Goal: Transaction & Acquisition: Purchase product/service

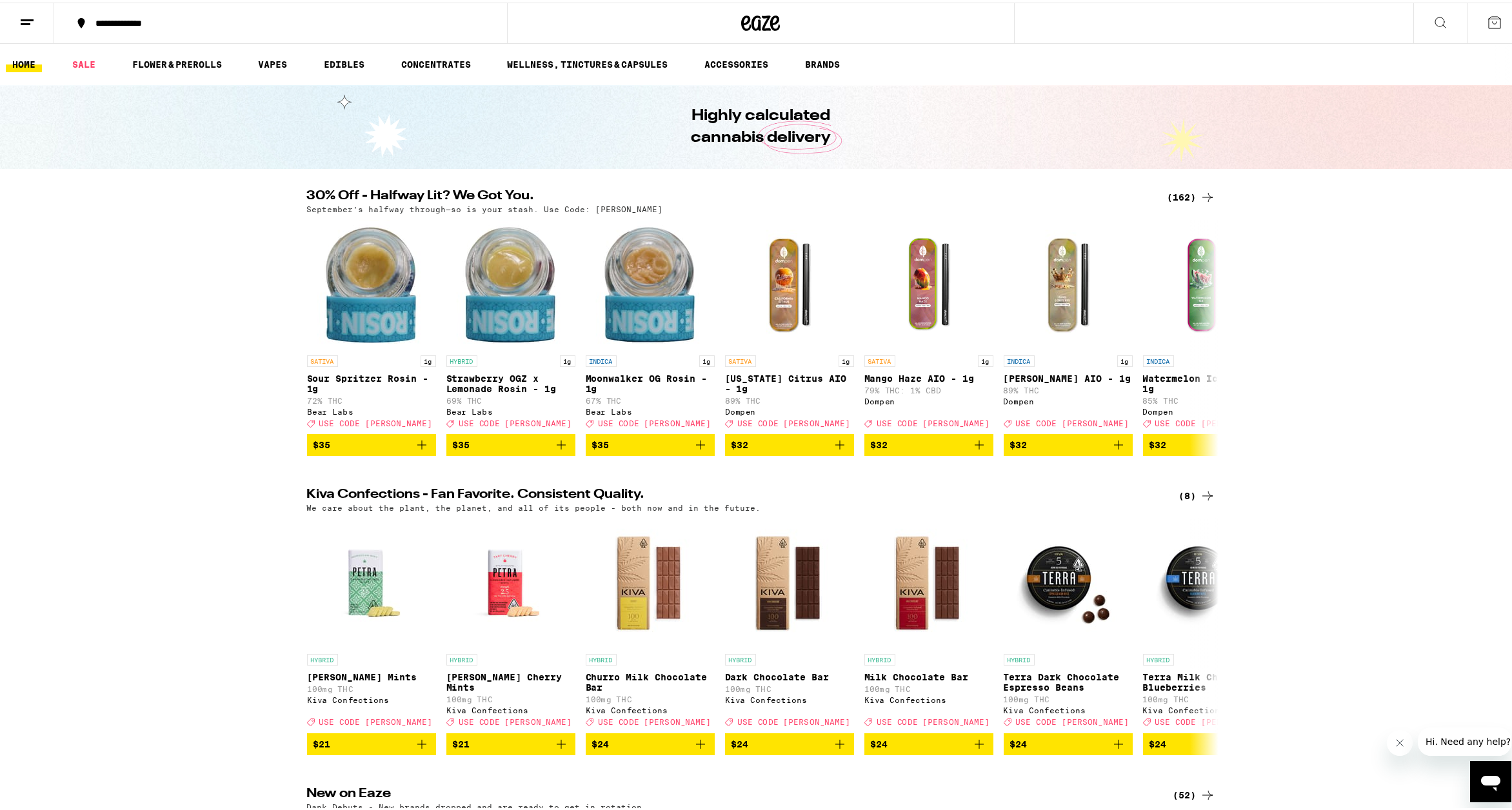
click at [1192, 196] on div "(162)" at bounding box center [1191, 194] width 48 height 16
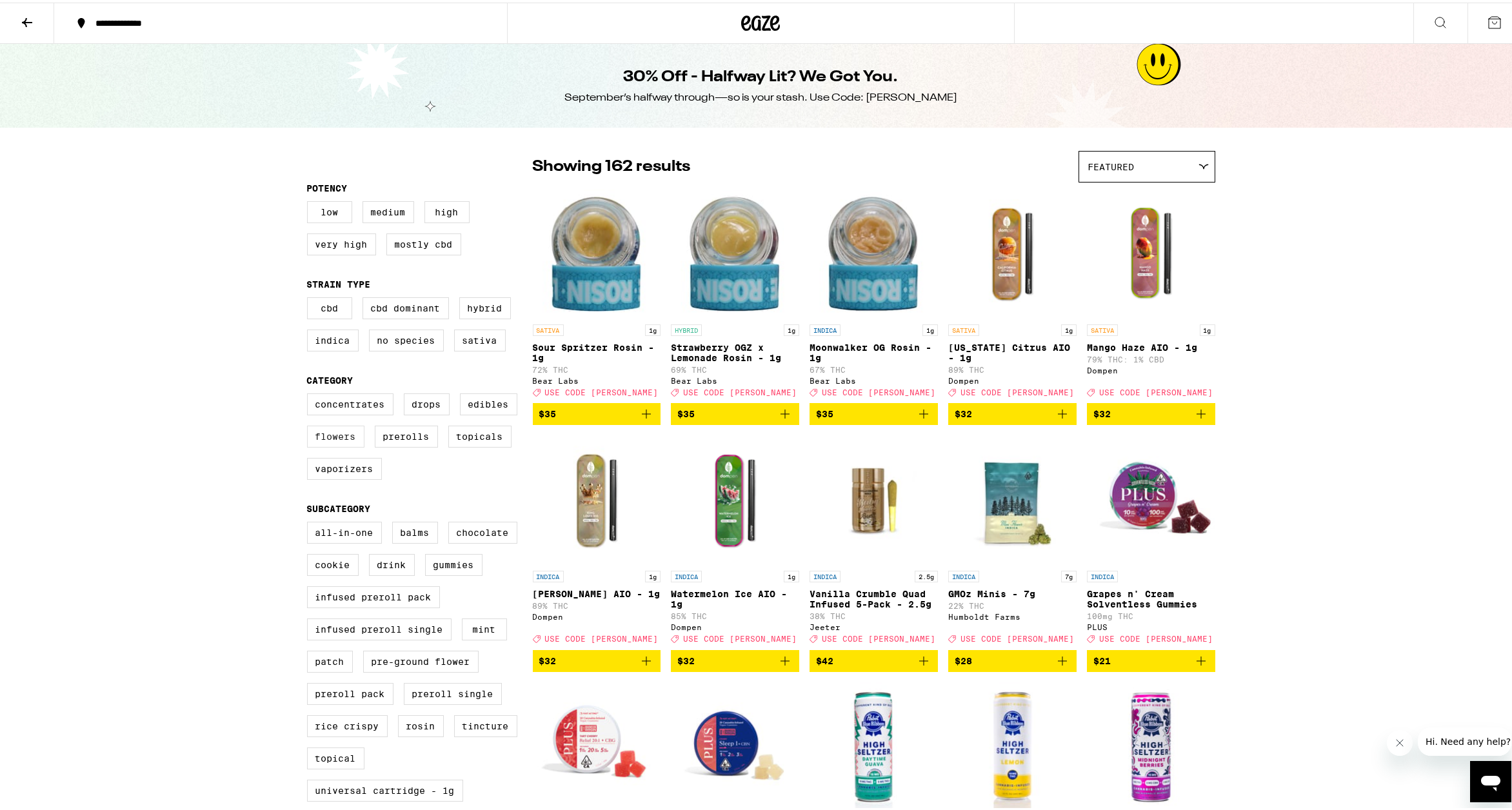
click at [330, 440] on label "Flowers" at bounding box center [336, 433] width 57 height 22
click at [310, 393] on input "Flowers" at bounding box center [309, 393] width 1 height 1
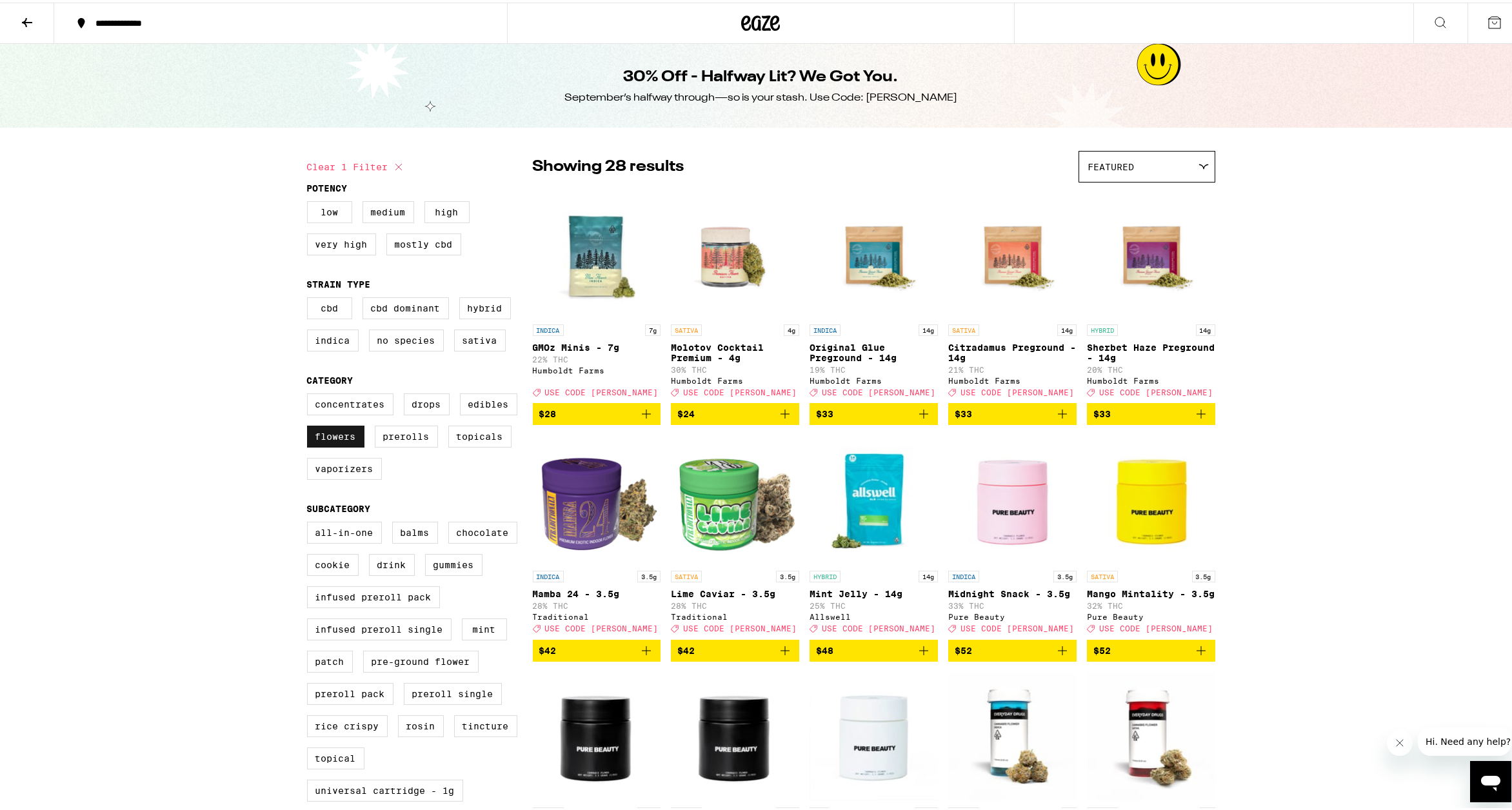
click at [310, 444] on label "Flowers" at bounding box center [336, 433] width 57 height 22
click at [310, 393] on input "Flowers" at bounding box center [309, 393] width 1 height 1
checkbox input "false"
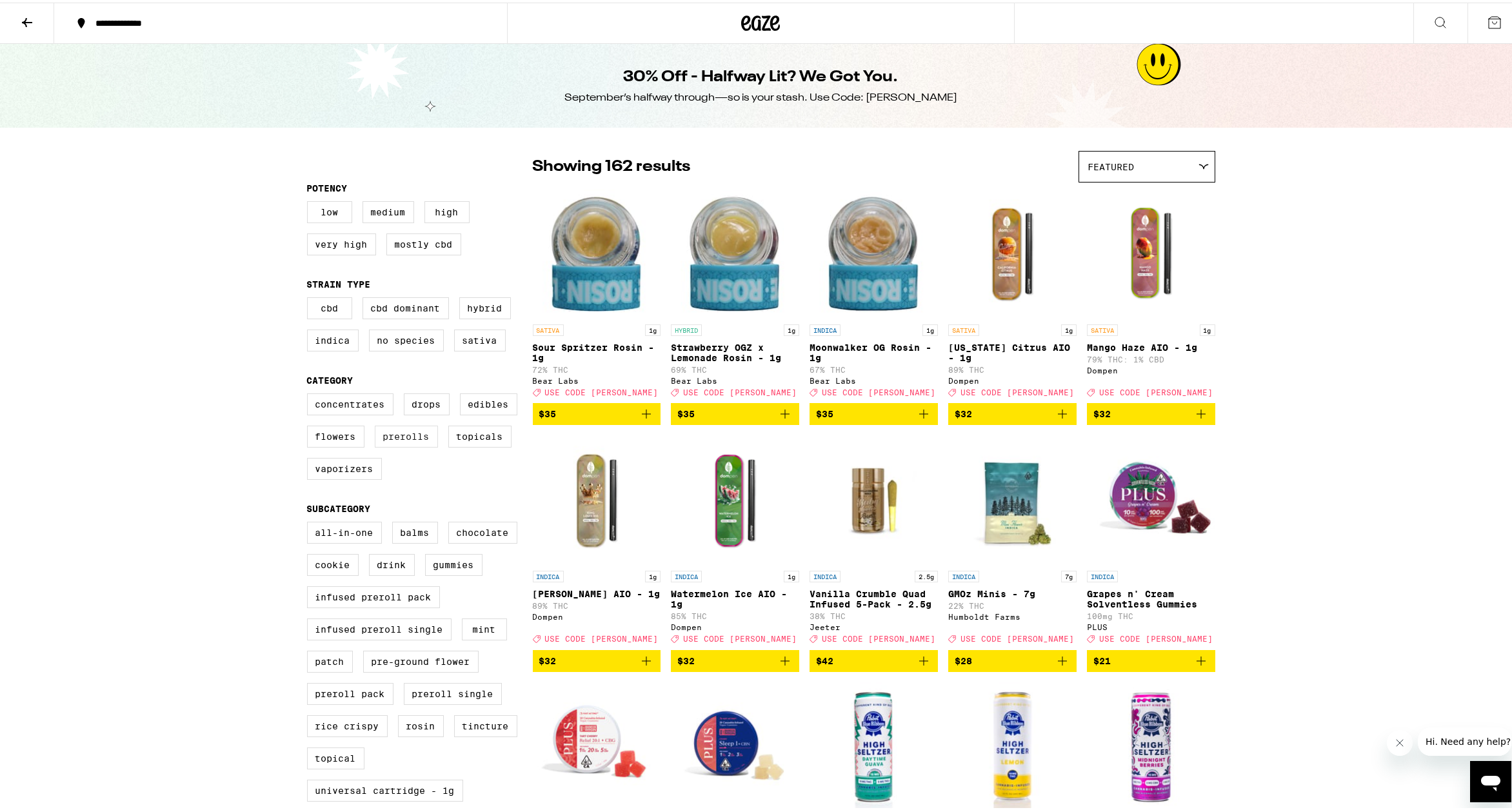
click at [417, 445] on label "Prerolls" at bounding box center [406, 433] width 63 height 22
click at [310, 393] on input "Prerolls" at bounding box center [309, 393] width 1 height 1
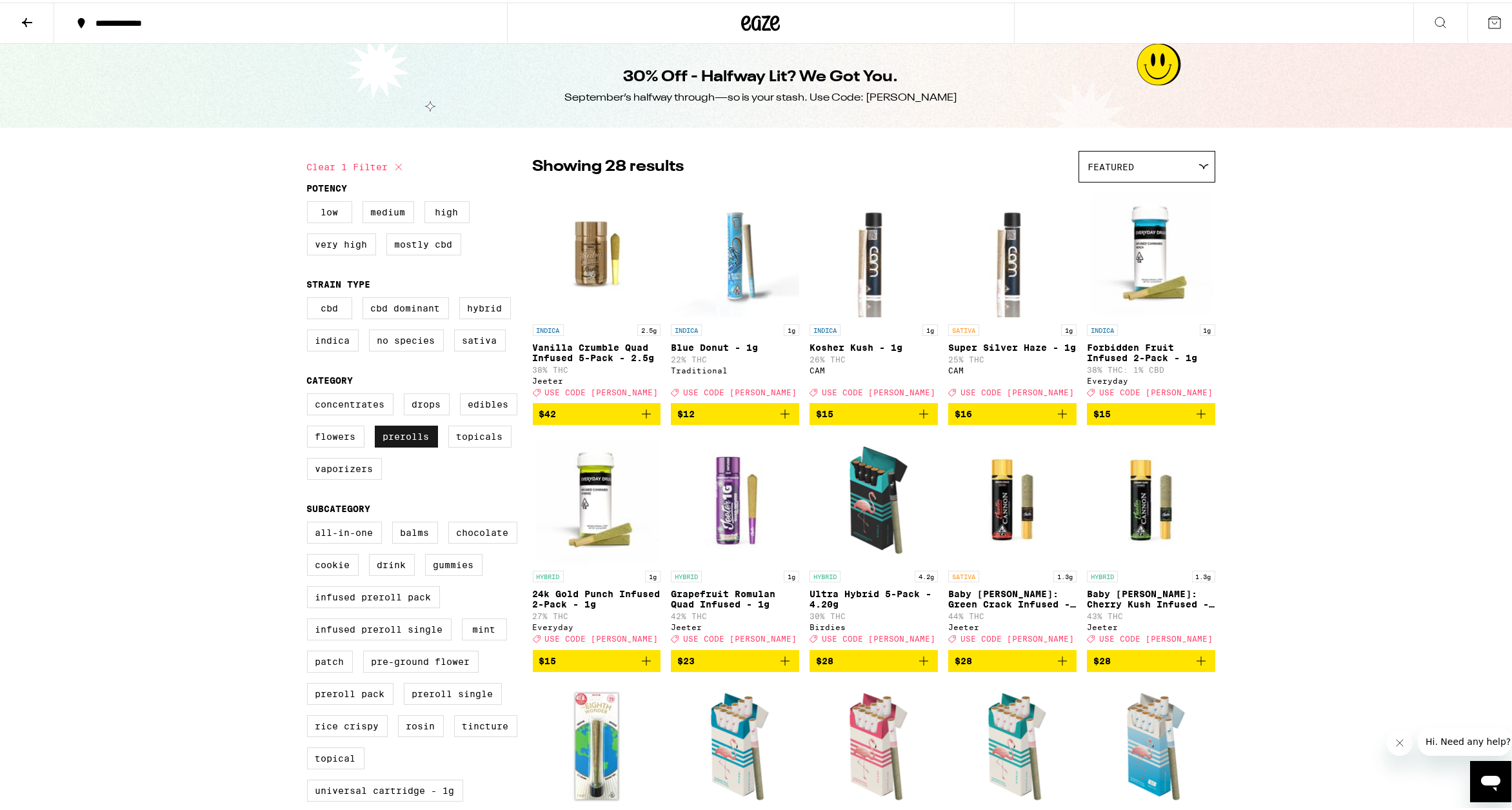
click at [402, 445] on label "Prerolls" at bounding box center [406, 433] width 63 height 22
click at [310, 393] on input "Prerolls" at bounding box center [309, 393] width 1 height 1
checkbox input "false"
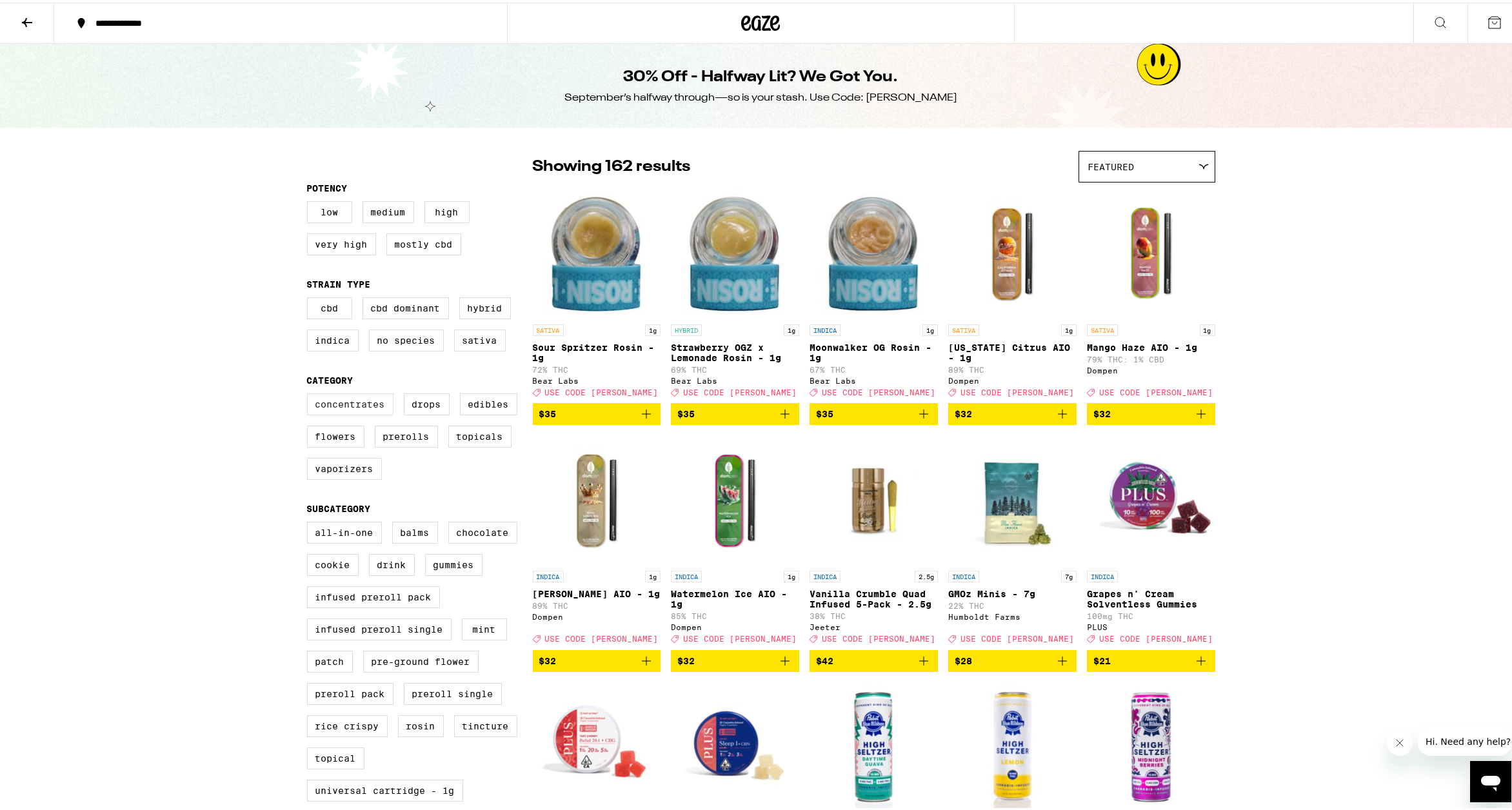
click at [364, 413] on label "Concentrates" at bounding box center [350, 401] width 86 height 22
click at [310, 393] on input "Concentrates" at bounding box center [309, 393] width 1 height 1
checkbox input "true"
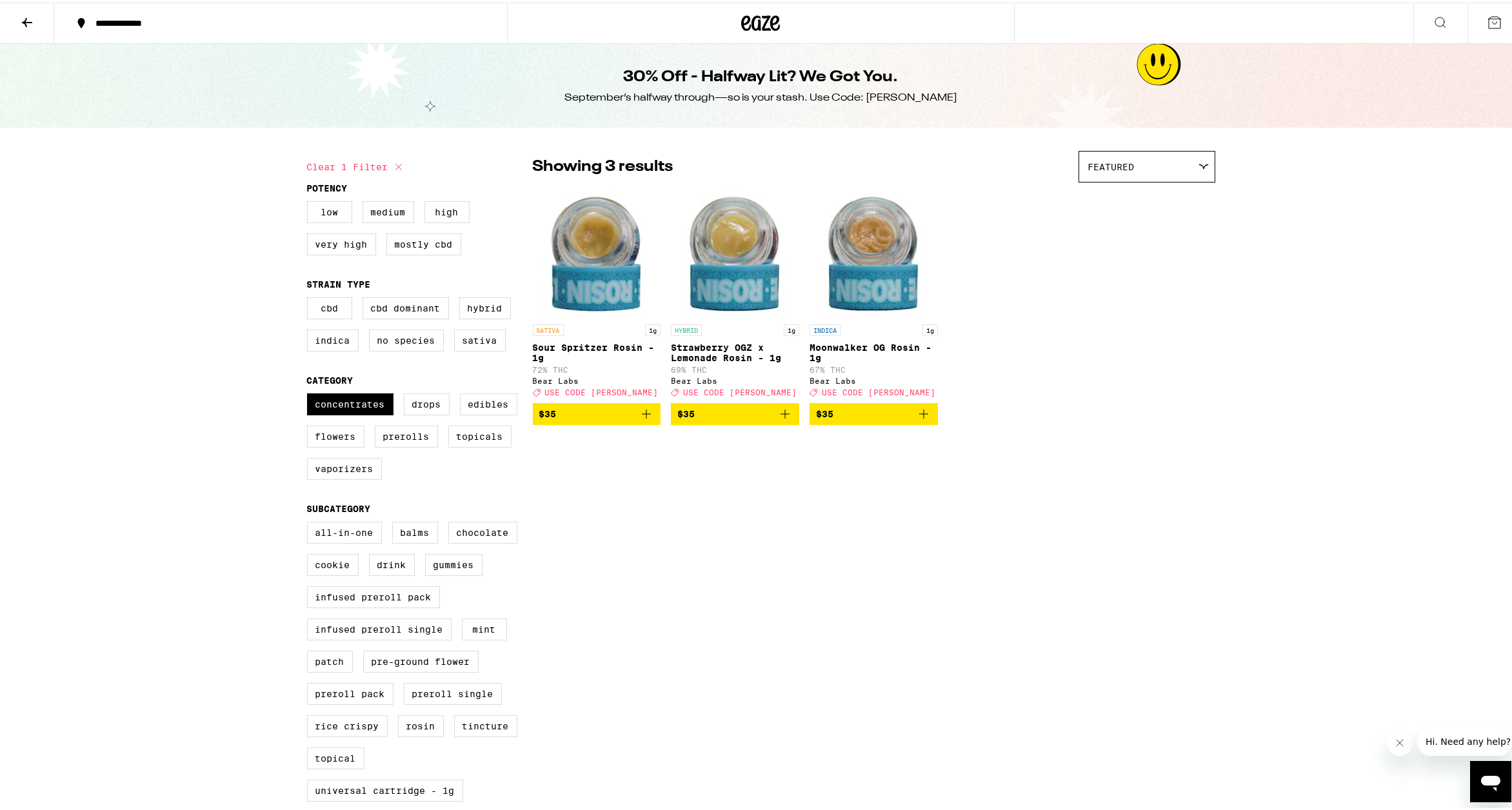
click at [606, 292] on img "Open page for Sour Spritzer Rosin - 1g from Bear Labs" at bounding box center [597, 250] width 128 height 129
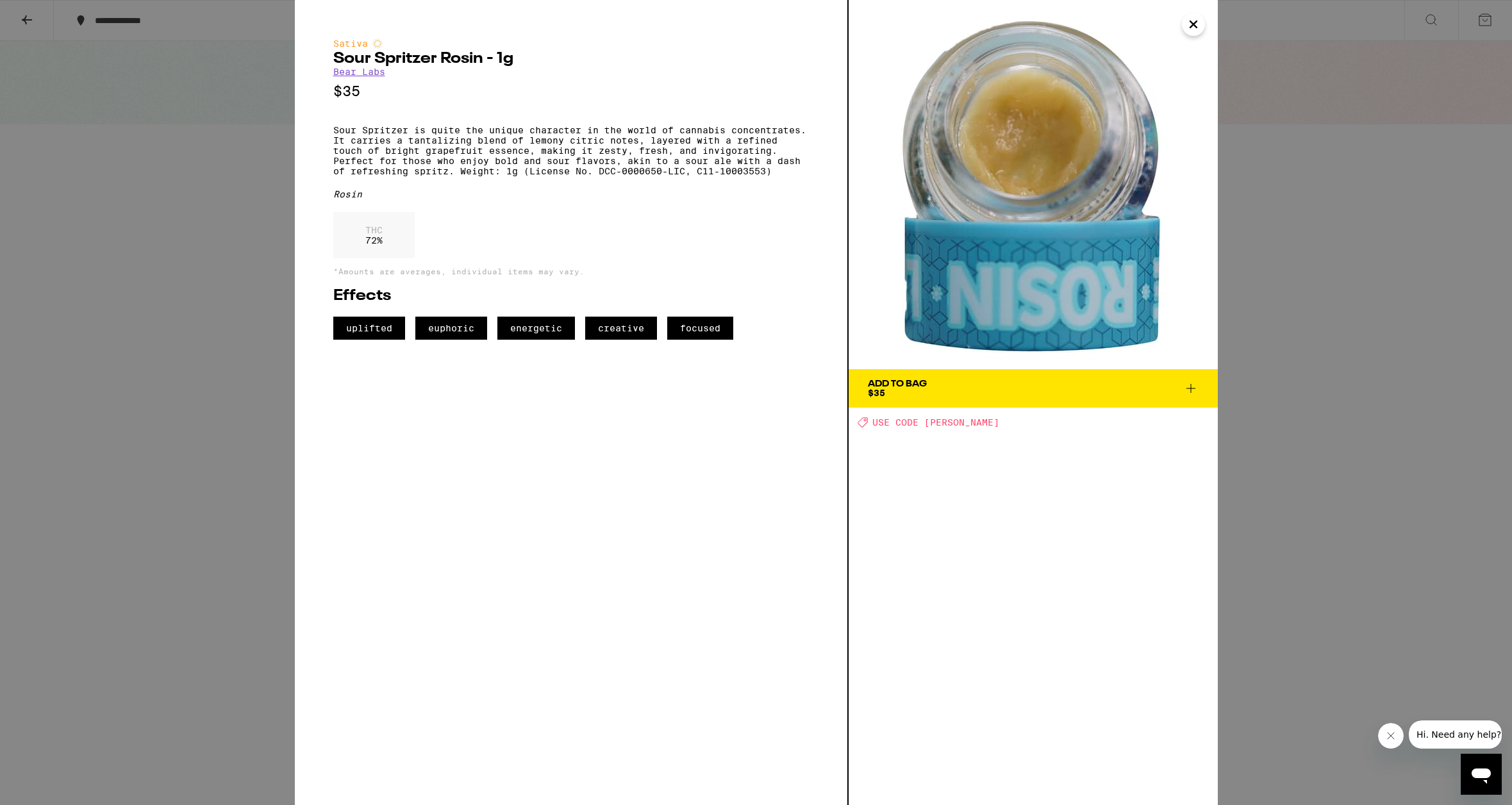
click at [238, 427] on div "Sativa Sour Spritzer Rosin - 1g Bear Labs $35 Sour Spritzer is quite the unique…" at bounding box center [756, 402] width 1512 height 805
